Goal: Information Seeking & Learning: Learn about a topic

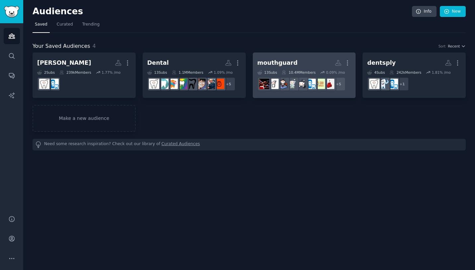
click at [296, 65] on h2 "mouthguard More" at bounding box center [304, 63] width 94 height 12
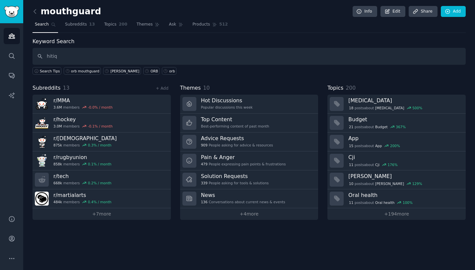
type input "hitiq"
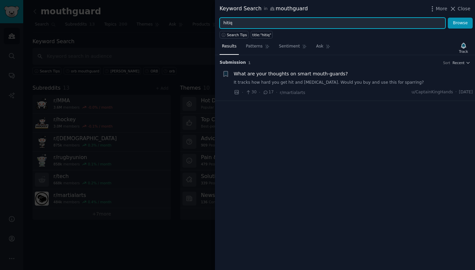
click at [240, 24] on input "hitiq" at bounding box center [333, 23] width 226 height 11
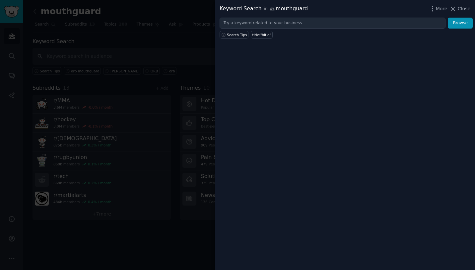
click at [78, 26] on div at bounding box center [237, 135] width 475 height 270
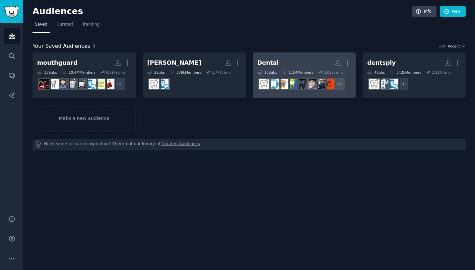
click at [269, 64] on div "Dental" at bounding box center [268, 63] width 22 height 8
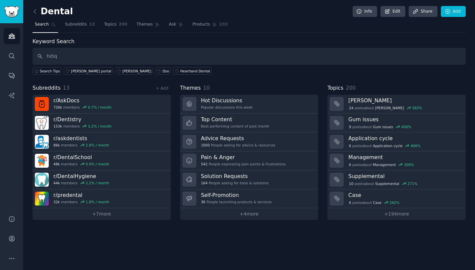
type input "hitiq"
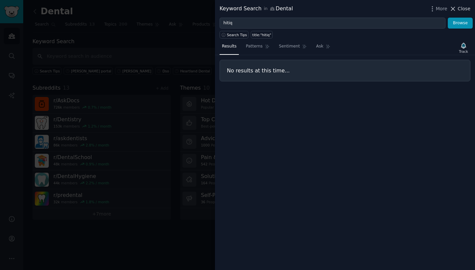
click at [463, 9] on span "Close" at bounding box center [464, 8] width 13 height 7
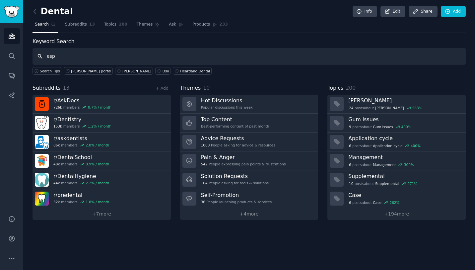
click at [91, 58] on input "esp" at bounding box center [249, 56] width 433 height 17
type input "imouthguard"
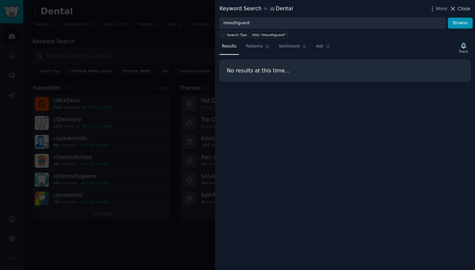
click at [468, 10] on span "Close" at bounding box center [464, 8] width 13 height 7
